Goal: Task Accomplishment & Management: Use online tool/utility

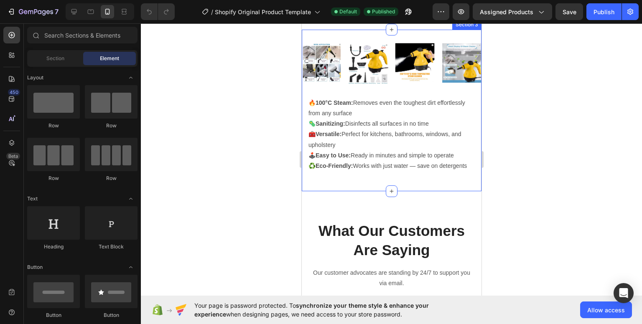
scroll to position [501, 0]
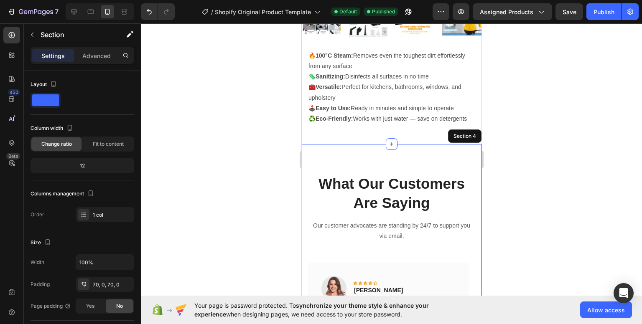
click at [417, 153] on div "What Our Customers Are Saying Heading Our customer advocates are standing by 24…" at bounding box center [391, 314] width 180 height 341
click at [447, 167] on div "What Our Customers Are Saying Heading Our customer advocates are standing by 24…" at bounding box center [391, 314] width 180 height 341
click at [530, 144] on div at bounding box center [391, 173] width 501 height 301
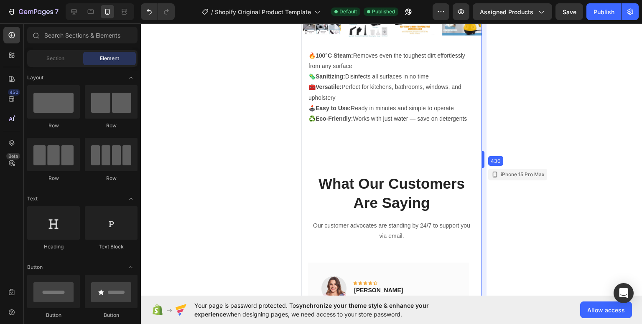
drag, startPoint x: 482, startPoint y: 155, endPoint x: 482, endPoint y: 150, distance: 5.0
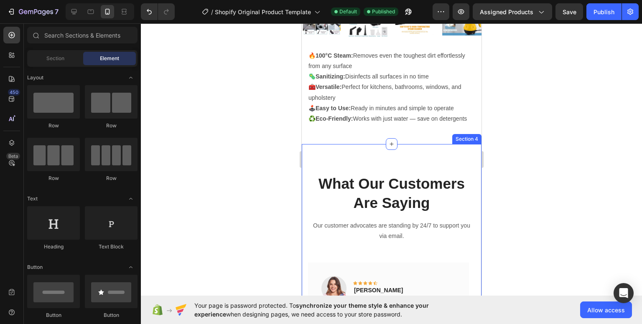
click at [450, 166] on div "What Our Customers Are Saying Heading Our customer advocates are standing by 24…" at bounding box center [391, 314] width 180 height 341
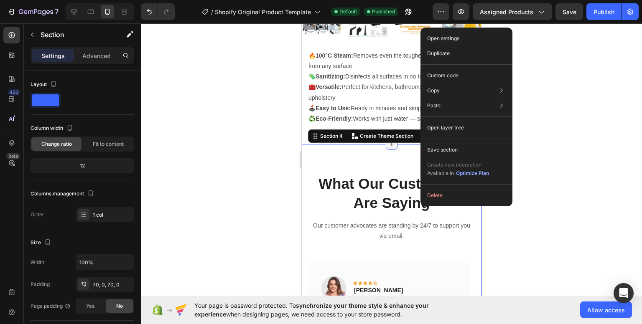
click at [390, 148] on icon at bounding box center [391, 144] width 7 height 7
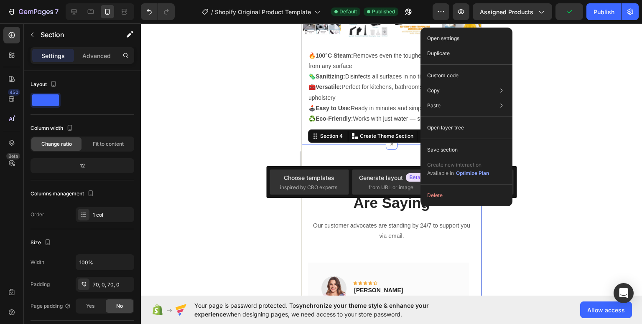
click at [363, 156] on div "What Our Customers Are Saying Heading Our customer advocates are standing by 24…" at bounding box center [391, 314] width 180 height 341
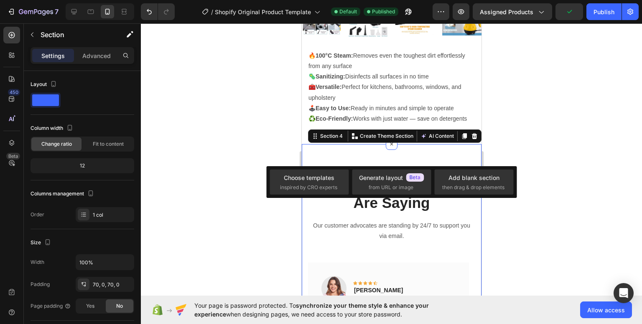
click at [358, 159] on div "What Our Customers Are Saying Heading Our customer advocates are standing by 24…" at bounding box center [391, 314] width 180 height 341
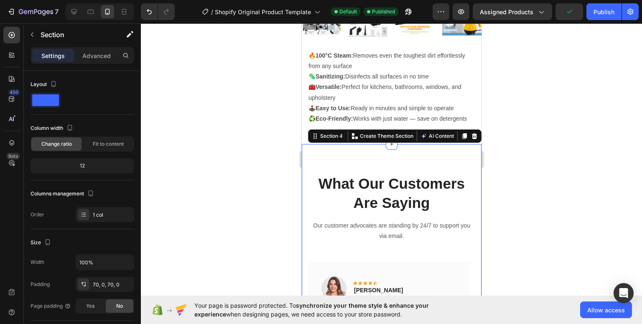
click at [522, 126] on div at bounding box center [391, 173] width 501 height 301
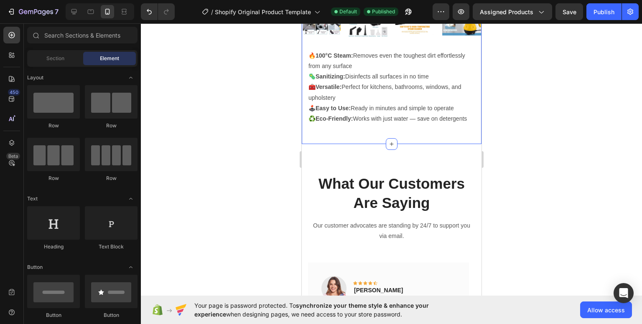
click at [398, 131] on div "🔥100°C Steam: Removes even the toughest dirt effortlessly from any surface 🦠San…" at bounding box center [391, 87] width 180 height 87
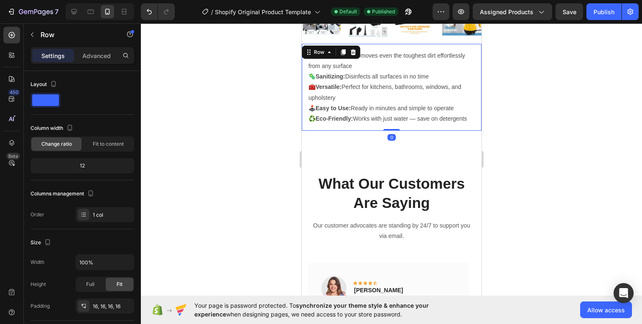
drag, startPoint x: 391, startPoint y: 137, endPoint x: 382, endPoint y: 104, distance: 34.8
click at [382, 104] on div "🔥100°C Steam: Removes even the toughest dirt effortlessly from any surface 🦠San…" at bounding box center [391, 87] width 180 height 87
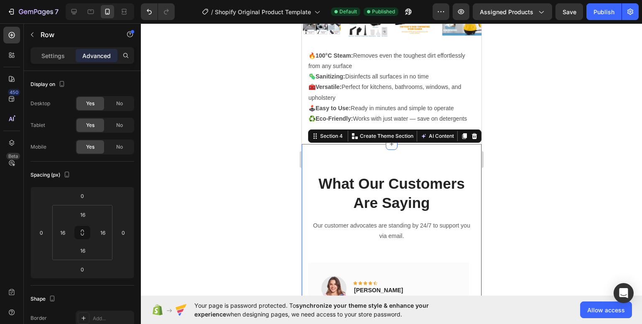
click at [418, 179] on div "What Our Customers Are Saying Heading Our customer advocates are standing by 24…" at bounding box center [391, 314] width 180 height 341
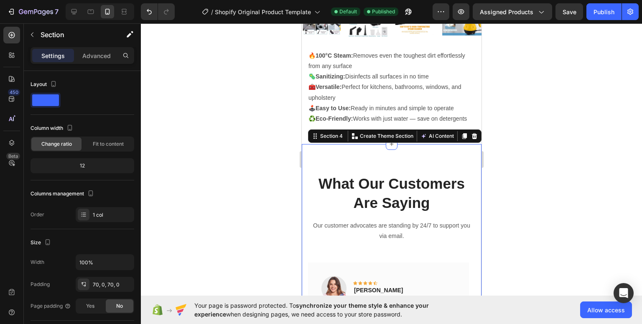
click at [415, 171] on div "What Our Customers Are Saying Heading Our customer advocates are standing by 24…" at bounding box center [391, 314] width 180 height 341
click at [323, 168] on div "What Our Customers Are Saying Heading Our customer advocates are standing by 24…" at bounding box center [391, 314] width 180 height 341
click at [442, 242] on p "Our customer advocates are standing by 24/7 to support you via email." at bounding box center [390, 231] width 165 height 21
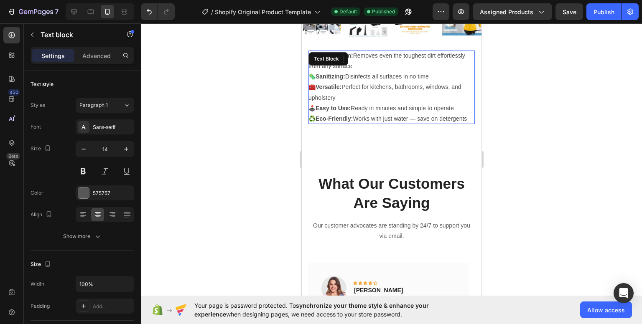
click at [385, 124] on p "🔥100°C Steam: Removes even the toughest dirt effortlessly from any surface 🦠San…" at bounding box center [391, 88] width 166 height 74
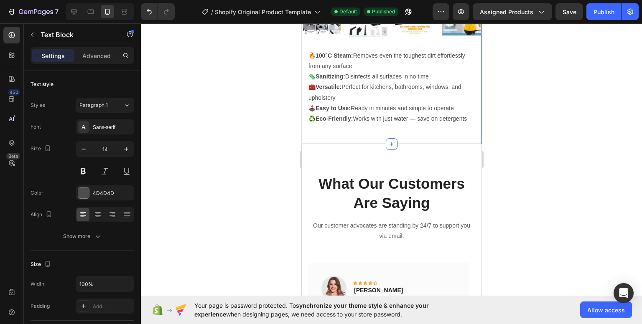
click at [397, 145] on div "Image Image Image Image Row Row 🔥100°C Steam: Removes even the toughest dirt ef…" at bounding box center [391, 63] width 180 height 162
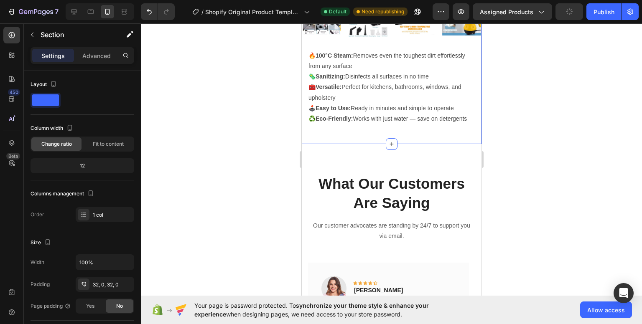
click at [328, 141] on div "Image Image Image Image Row Row 🔥100°C Steam: Removes even the toughest dirt ef…" at bounding box center [391, 63] width 180 height 162
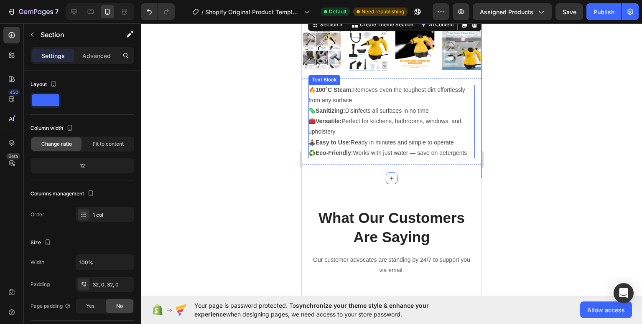
scroll to position [418, 0]
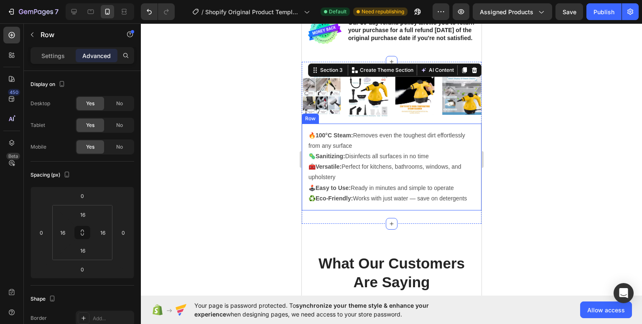
click at [330, 127] on div "🔥100°C Steam: Removes even the toughest dirt effortlessly from any surface 🦠San…" at bounding box center [391, 167] width 180 height 87
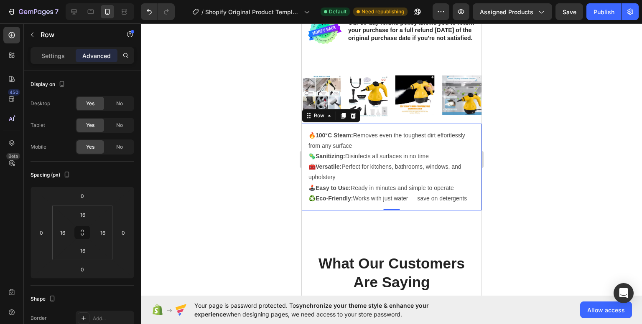
click at [536, 111] on div at bounding box center [391, 173] width 501 height 301
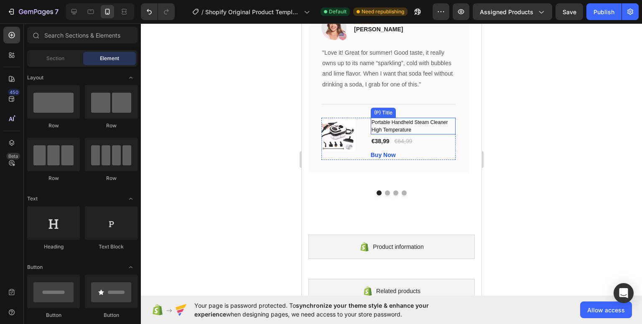
scroll to position [794, 0]
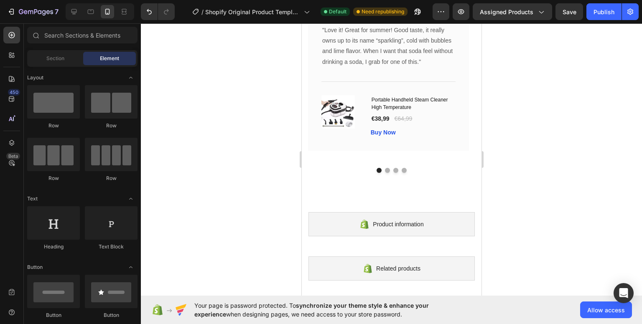
click at [542, 142] on div at bounding box center [391, 173] width 501 height 301
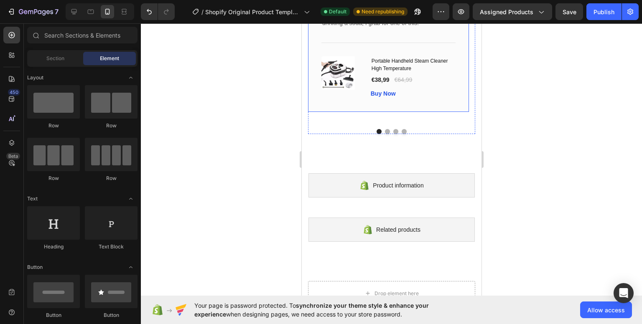
scroll to position [878, 0]
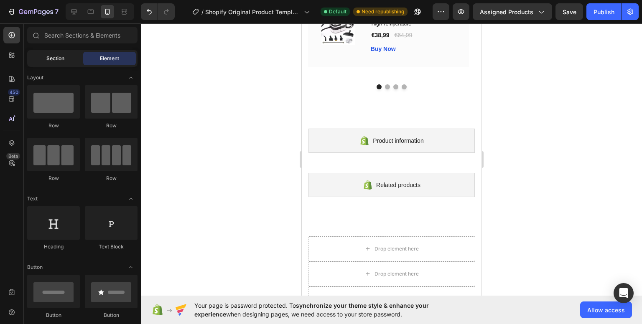
click at [55, 61] on span "Section" at bounding box center [55, 59] width 18 height 8
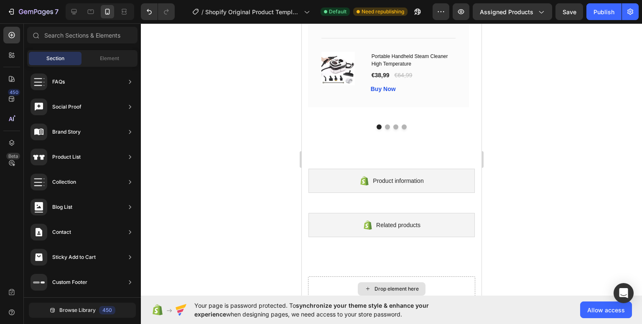
scroll to position [822, 0]
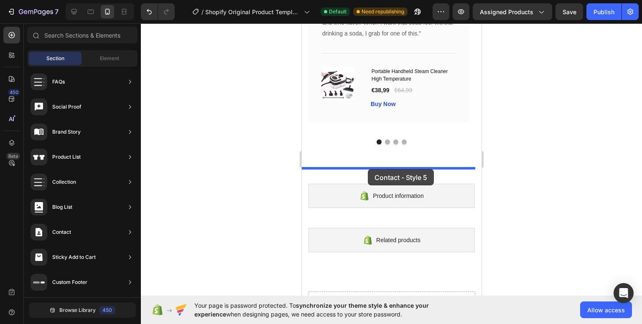
drag, startPoint x: 497, startPoint y: 167, endPoint x: 367, endPoint y: 169, distance: 129.6
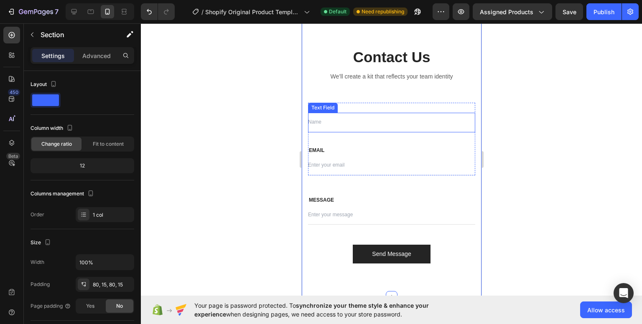
scroll to position [1021, 0]
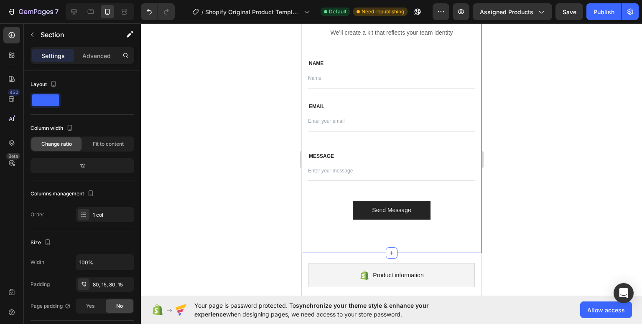
click at [559, 164] on div at bounding box center [391, 173] width 501 height 301
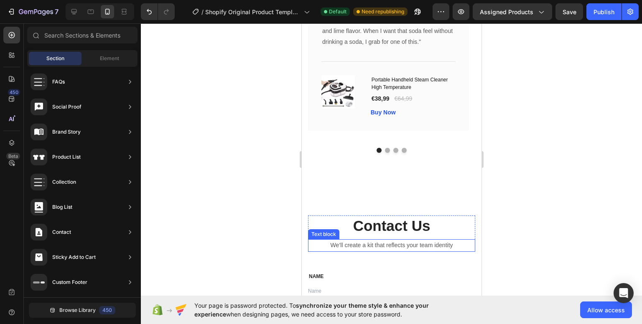
scroll to position [812, 0]
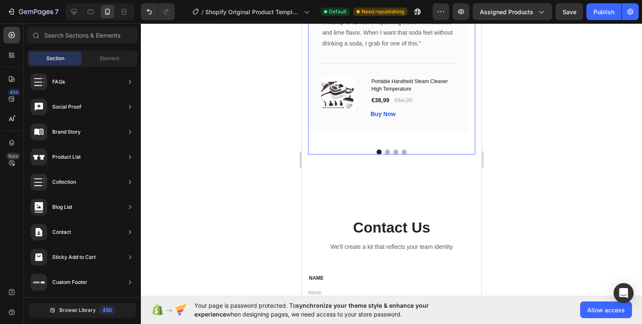
click at [384, 150] on button "Dot" at bounding box center [386, 152] width 5 height 5
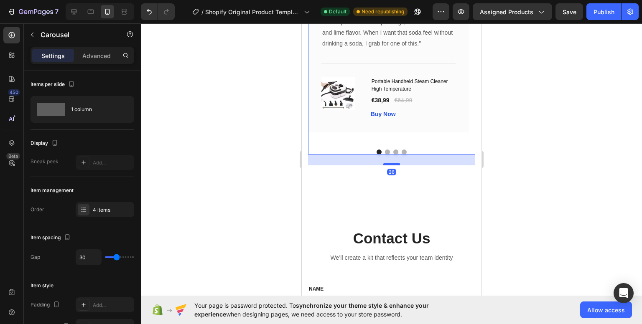
drag, startPoint x: 392, startPoint y: 153, endPoint x: 391, endPoint y: 164, distance: 10.9
click at [391, 164] on div at bounding box center [391, 164] width 17 height 3
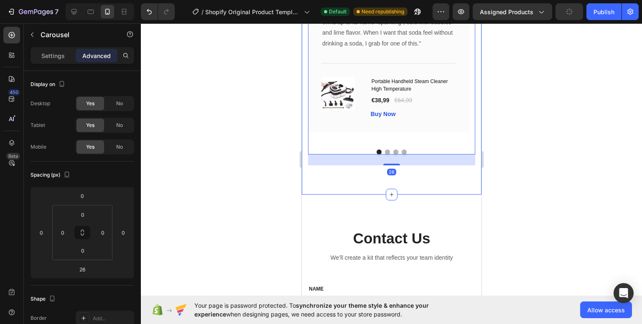
click at [533, 148] on div at bounding box center [391, 173] width 501 height 301
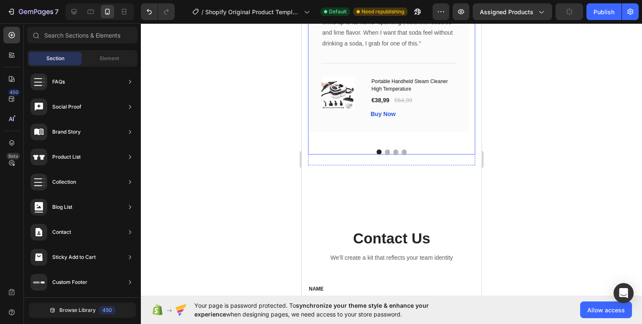
click at [384, 151] on button "Dot" at bounding box center [386, 152] width 5 height 5
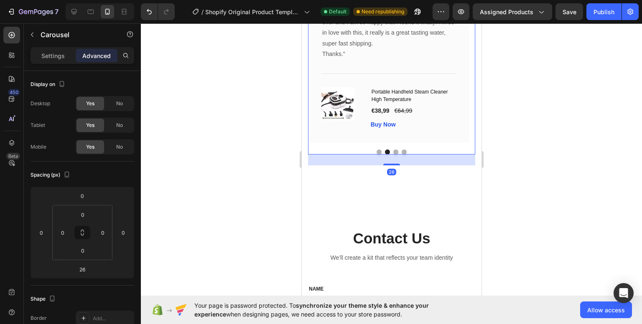
click at [394, 151] on button "Dot" at bounding box center [395, 152] width 5 height 5
click at [401, 151] on button "Dot" at bounding box center [403, 152] width 5 height 5
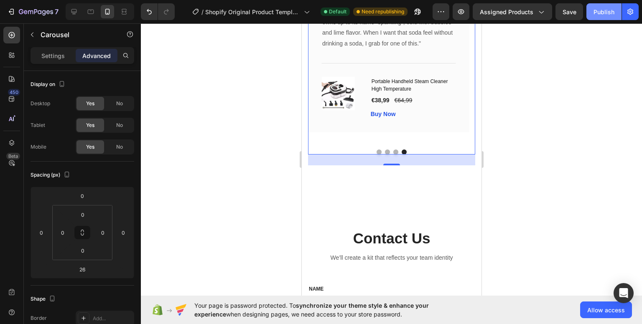
click at [608, 8] on div "Publish" at bounding box center [603, 12] width 21 height 9
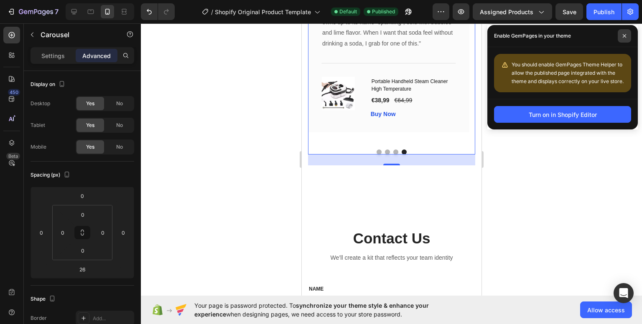
click at [625, 38] on span at bounding box center [624, 35] width 13 height 13
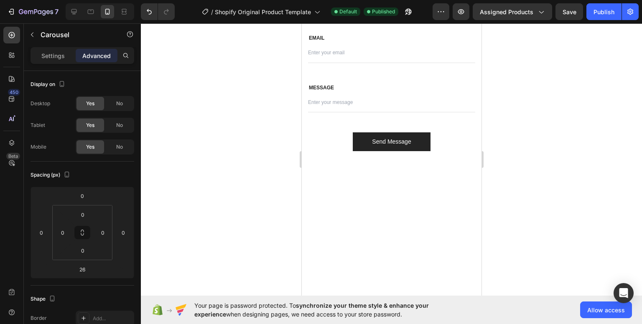
scroll to position [914, 0]
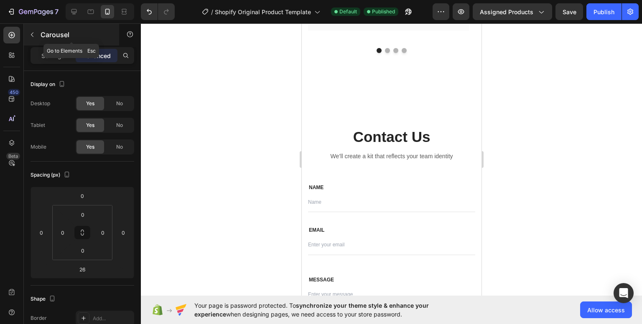
click at [28, 29] on button "button" at bounding box center [31, 34] width 13 height 13
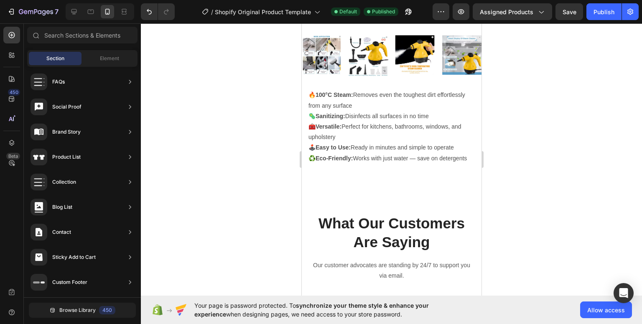
scroll to position [0, 0]
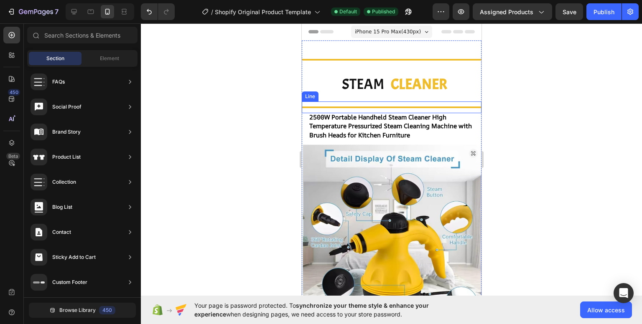
click at [580, 120] on div at bounding box center [391, 173] width 501 height 301
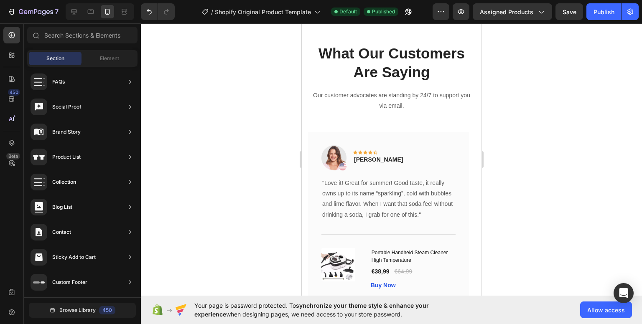
scroll to position [669, 0]
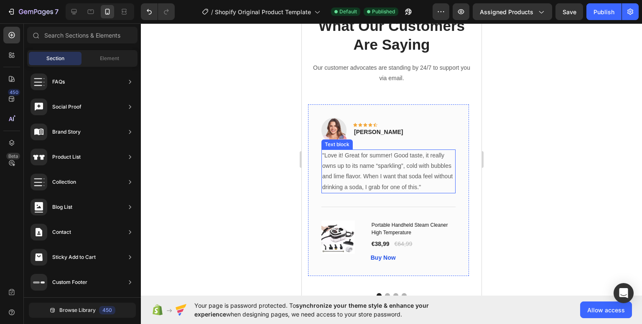
click at [402, 157] on p ""Love it! Great for summer! Good taste, it really owns up to its name “sparklin…" at bounding box center [388, 171] width 132 height 42
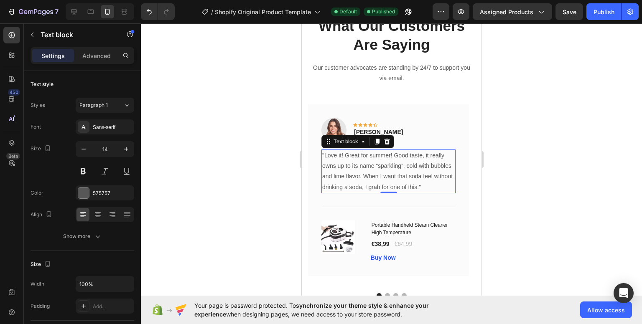
click at [530, 165] on div at bounding box center [391, 173] width 501 height 301
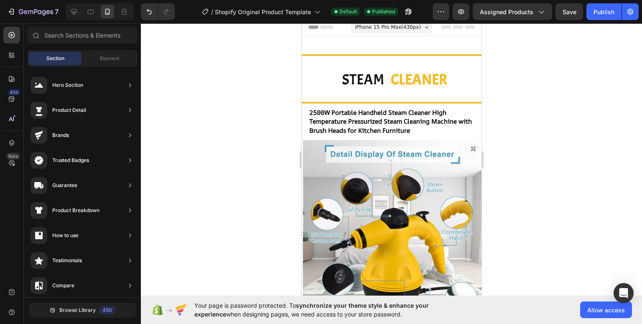
scroll to position [0, 0]
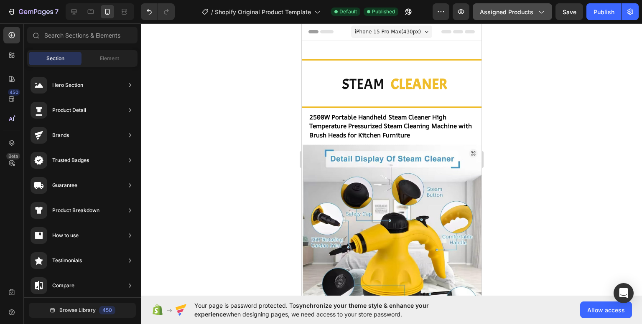
click at [545, 12] on icon "button" at bounding box center [541, 12] width 8 height 8
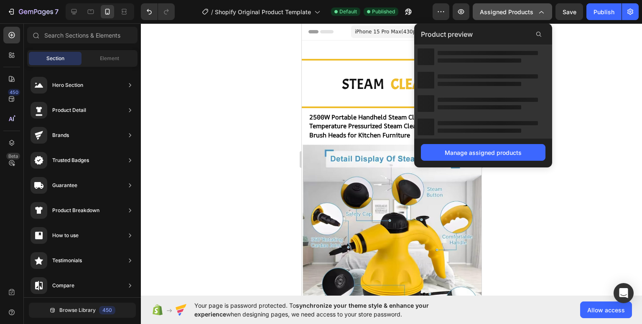
click at [543, 10] on icon "button" at bounding box center [541, 12] width 8 height 8
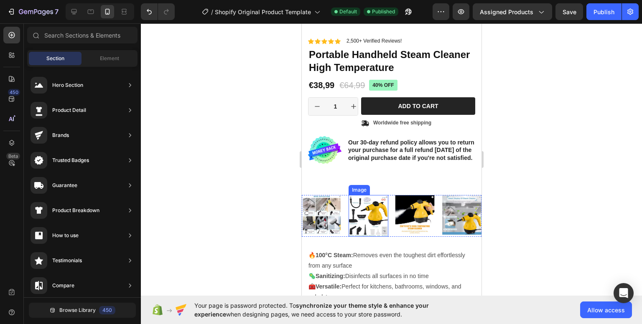
scroll to position [334, 0]
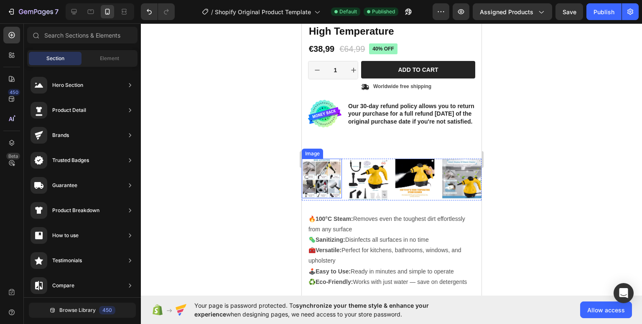
click at [326, 190] on img at bounding box center [321, 179] width 40 height 40
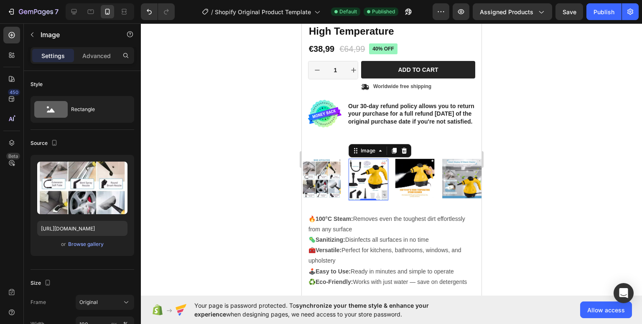
click at [366, 184] on img at bounding box center [368, 179] width 40 height 41
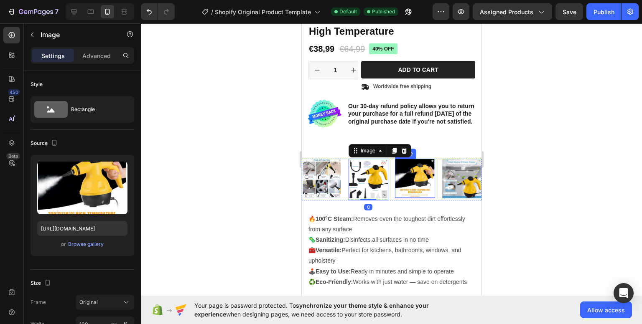
click at [408, 181] on img at bounding box center [414, 178] width 40 height 39
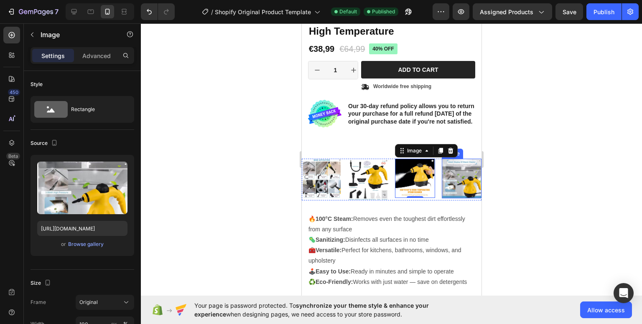
click at [457, 179] on img at bounding box center [461, 179] width 40 height 40
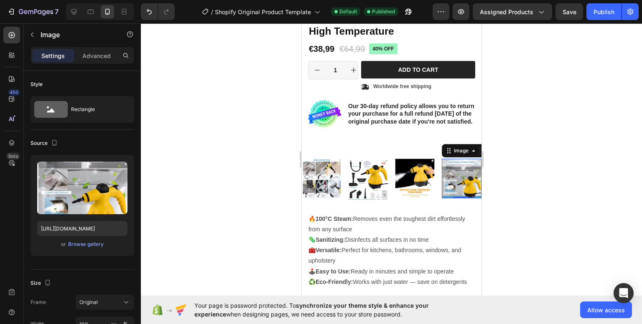
click at [540, 183] on div at bounding box center [391, 173] width 501 height 301
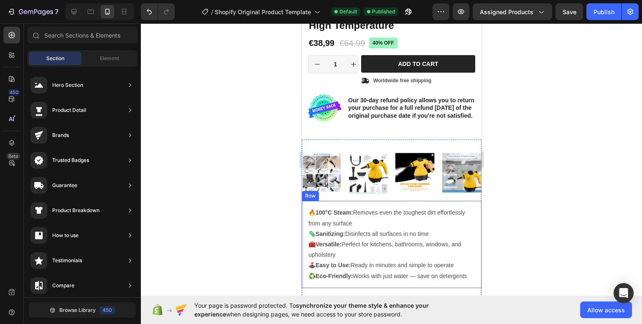
scroll to position [0, 0]
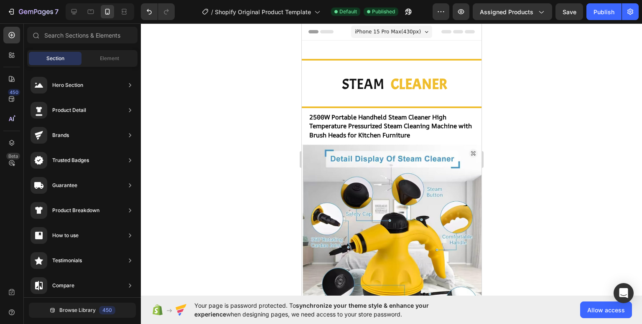
click at [502, 129] on div at bounding box center [391, 173] width 501 height 301
click at [496, 129] on div at bounding box center [391, 173] width 501 height 301
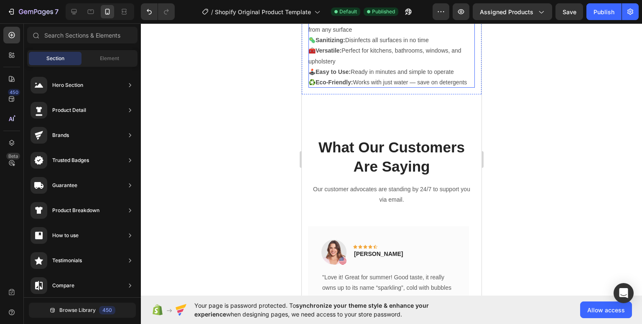
scroll to position [543, 0]
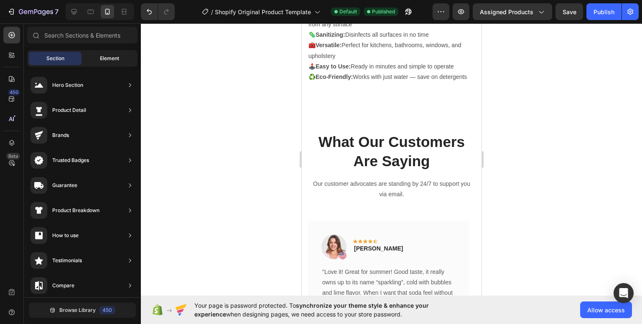
click at [106, 59] on span "Element" at bounding box center [109, 59] width 19 height 8
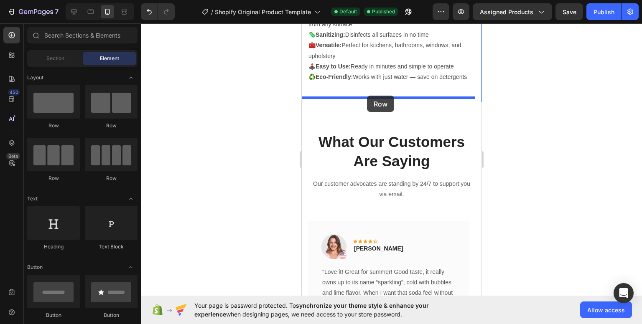
drag, startPoint x: 343, startPoint y: 134, endPoint x: 369, endPoint y: 97, distance: 45.2
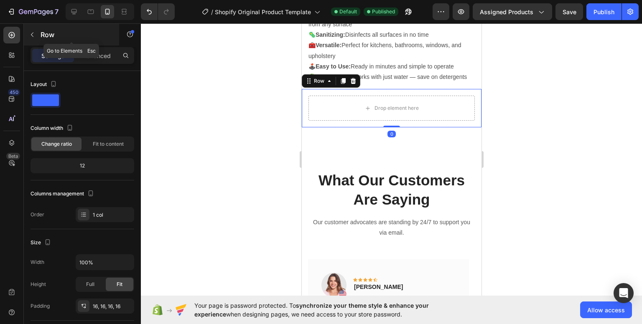
click at [37, 38] on button "button" at bounding box center [31, 34] width 13 height 13
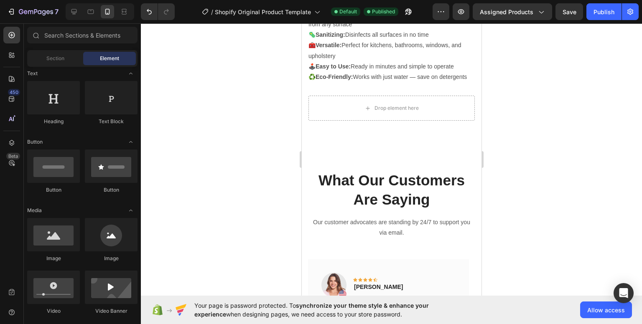
scroll to position [0, 0]
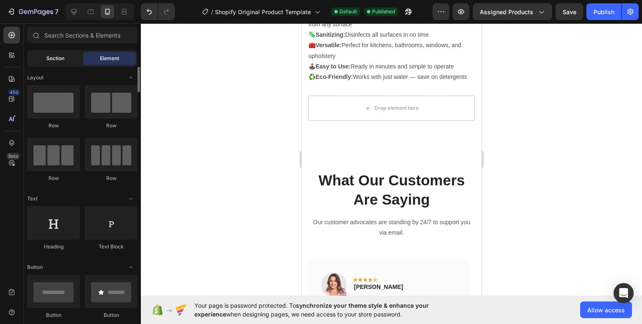
click at [53, 62] on span "Section" at bounding box center [55, 59] width 18 height 8
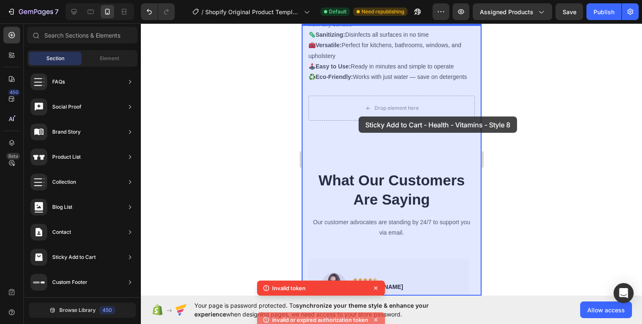
drag, startPoint x: 498, startPoint y: 107, endPoint x: 358, endPoint y: 117, distance: 140.3
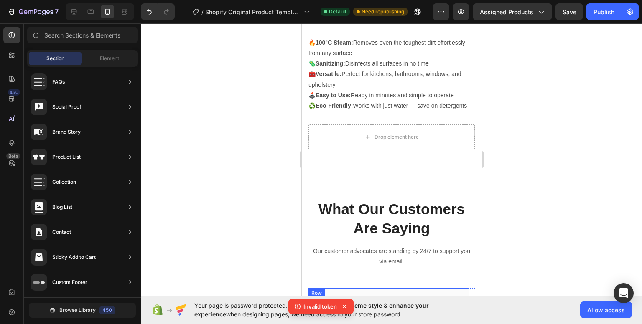
scroll to position [487, 0]
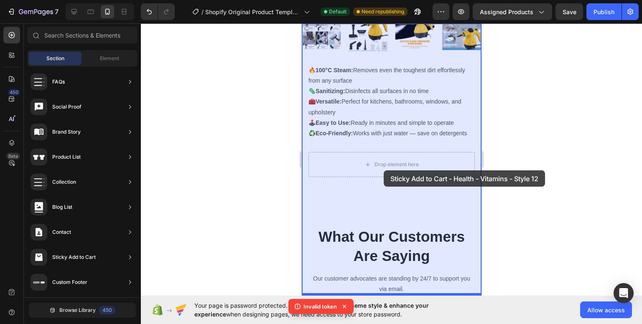
drag, startPoint x: 505, startPoint y: 293, endPoint x: 384, endPoint y: 171, distance: 172.6
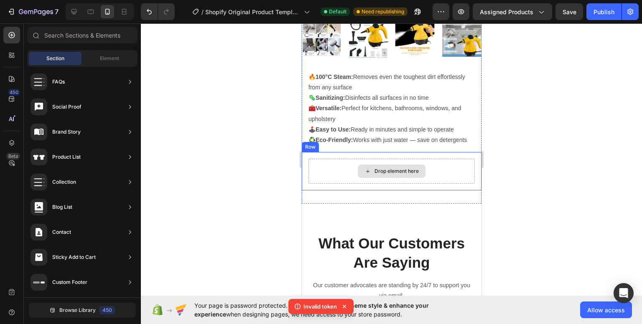
scroll to position [494, 0]
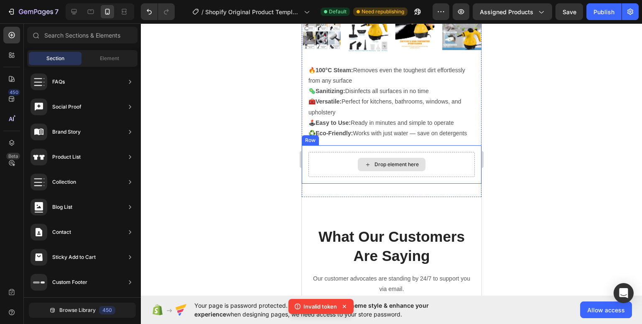
click at [388, 177] on div "Drop element here" at bounding box center [391, 164] width 166 height 25
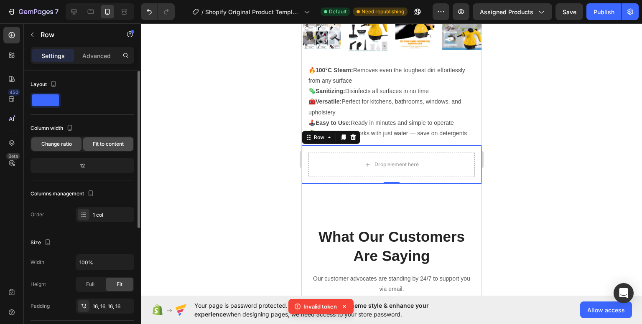
click at [112, 144] on span "Fit to content" at bounding box center [108, 144] width 31 height 8
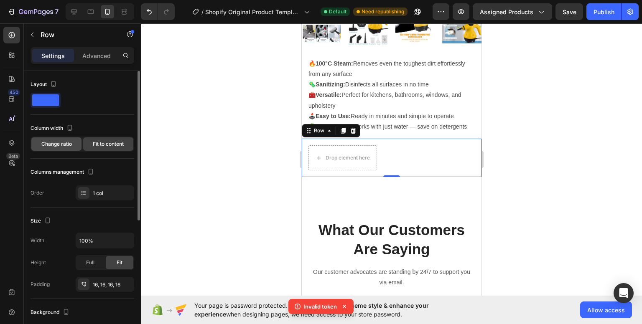
scroll to position [487, 0]
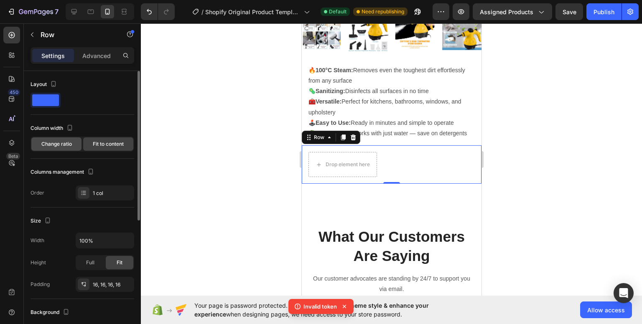
click at [42, 143] on span "Change ratio" at bounding box center [56, 144] width 31 height 8
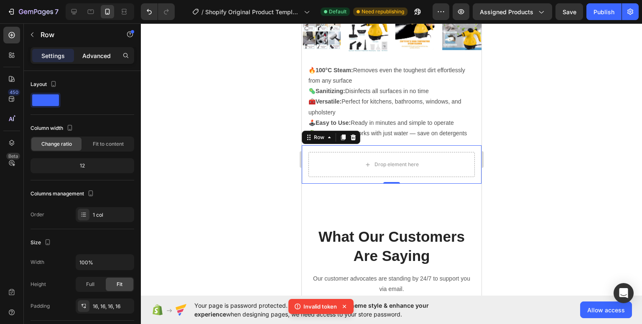
click at [91, 54] on p "Advanced" at bounding box center [96, 55] width 28 height 9
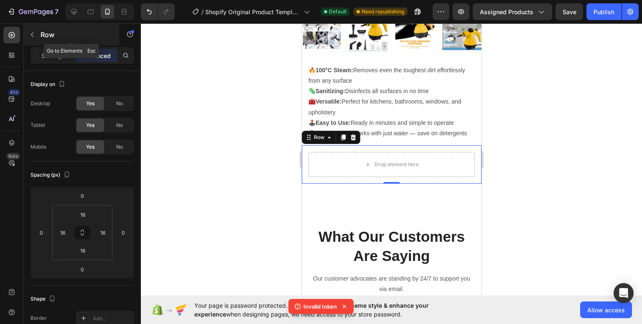
click at [30, 32] on icon "button" at bounding box center [32, 34] width 7 height 7
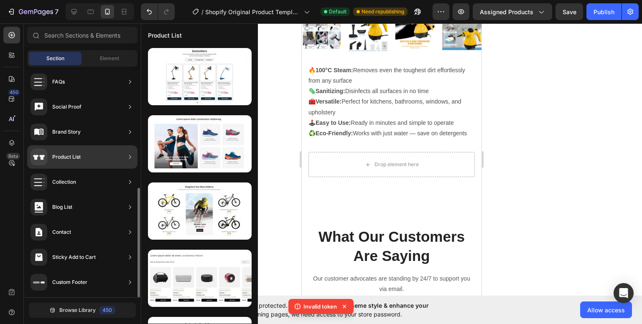
drag, startPoint x: 87, startPoint y: 152, endPoint x: 92, endPoint y: 153, distance: 5.5
click at [92, 153] on div "Product List" at bounding box center [82, 156] width 110 height 23
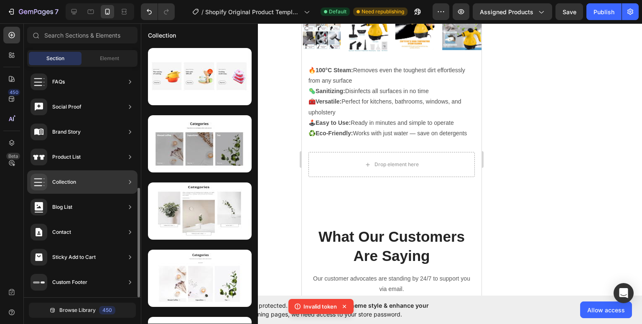
click at [91, 177] on div "Collection" at bounding box center [82, 182] width 110 height 23
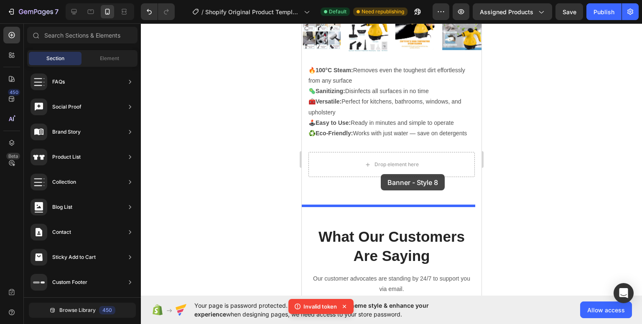
drag, startPoint x: 509, startPoint y: 85, endPoint x: 380, endPoint y: 174, distance: 156.4
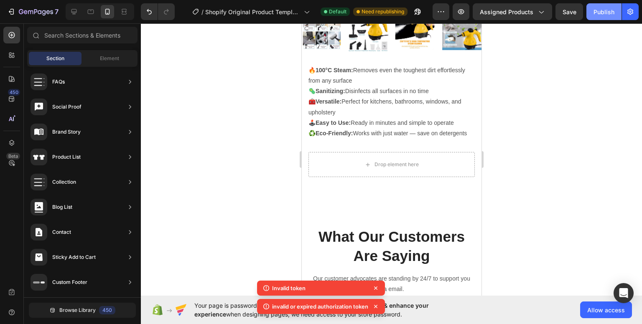
click at [608, 13] on div "Publish" at bounding box center [603, 12] width 21 height 9
click at [603, 10] on div "Publish" at bounding box center [603, 12] width 21 height 9
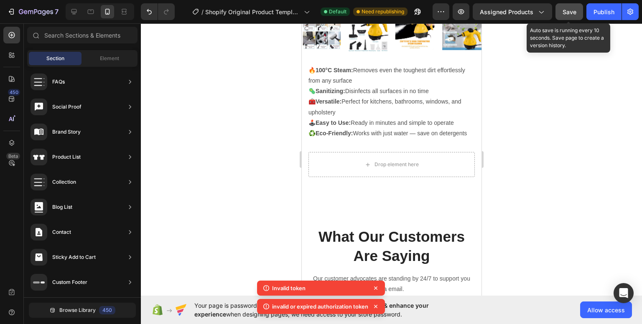
click at [580, 7] on button "Save" at bounding box center [569, 11] width 28 height 17
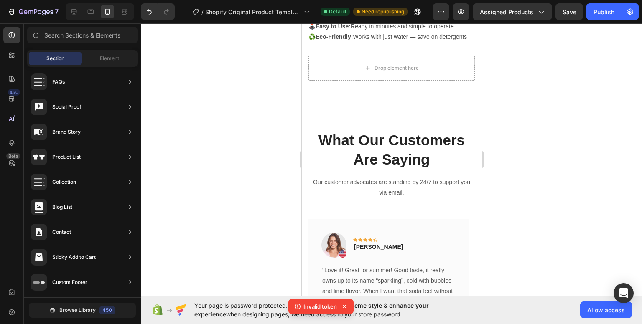
scroll to position [585, 0]
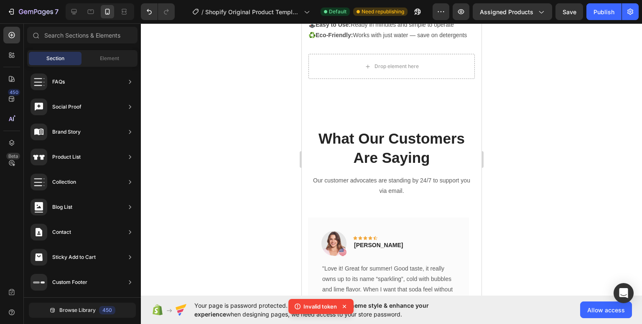
click at [342, 309] on icon at bounding box center [344, 307] width 8 height 8
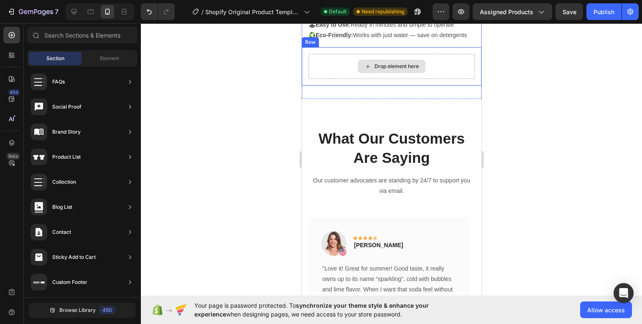
click at [390, 70] on div "Drop element here" at bounding box center [396, 66] width 44 height 7
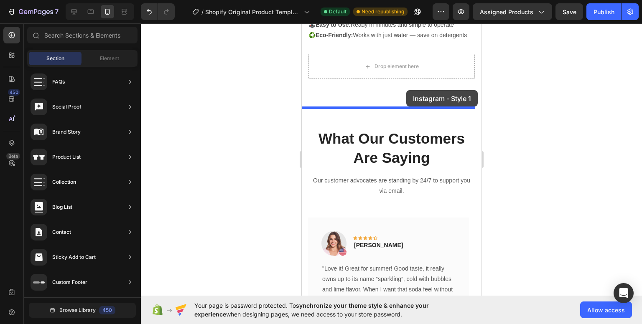
drag, startPoint x: 488, startPoint y: 106, endPoint x: 403, endPoint y: 87, distance: 86.5
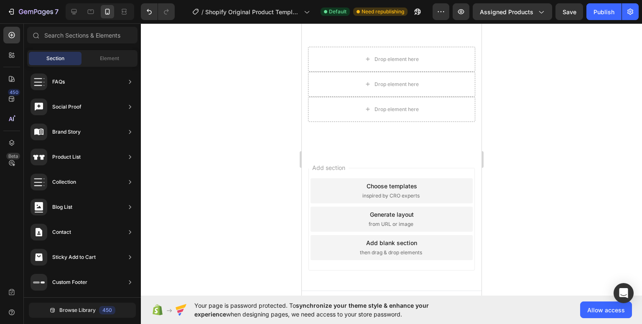
scroll to position [1406, 0]
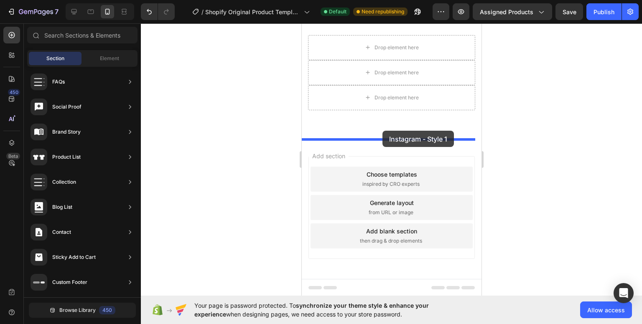
drag, startPoint x: 509, startPoint y: 106, endPoint x: 384, endPoint y: 134, distance: 128.1
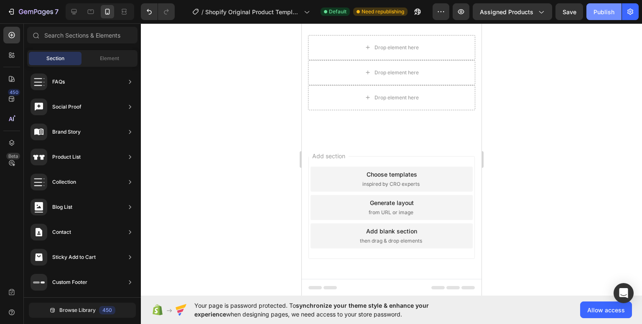
click at [603, 13] on div "Publish" at bounding box center [603, 12] width 21 height 9
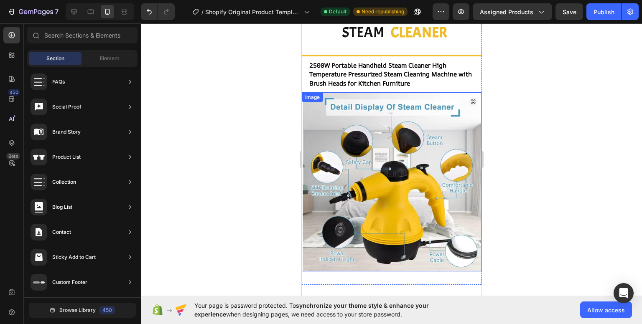
scroll to position [0, 0]
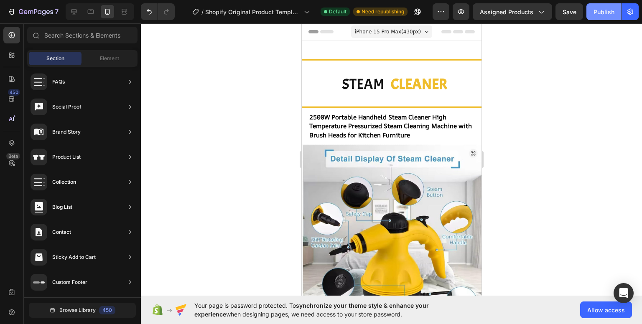
click at [600, 11] on div "Publish" at bounding box center [603, 12] width 21 height 9
